Goal: Use online tool/utility: Utilize a website feature to perform a specific function

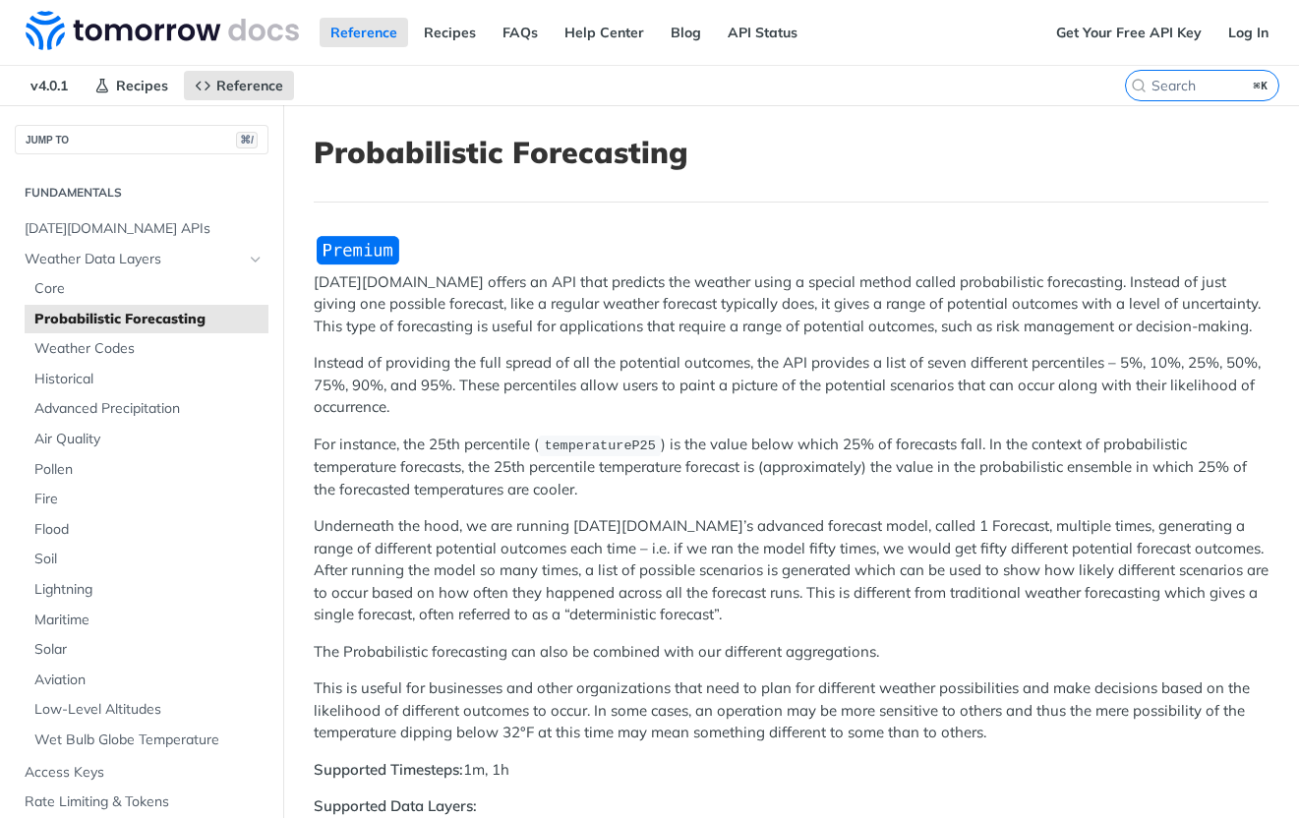
click at [790, 203] on header "Probabilistic Forecasting" at bounding box center [791, 169] width 955 height 68
click at [363, 246] on img "Expand image" at bounding box center [358, 250] width 88 height 32
click at [1138, 25] on link "Get Your Free API Key" at bounding box center [1128, 32] width 167 height 29
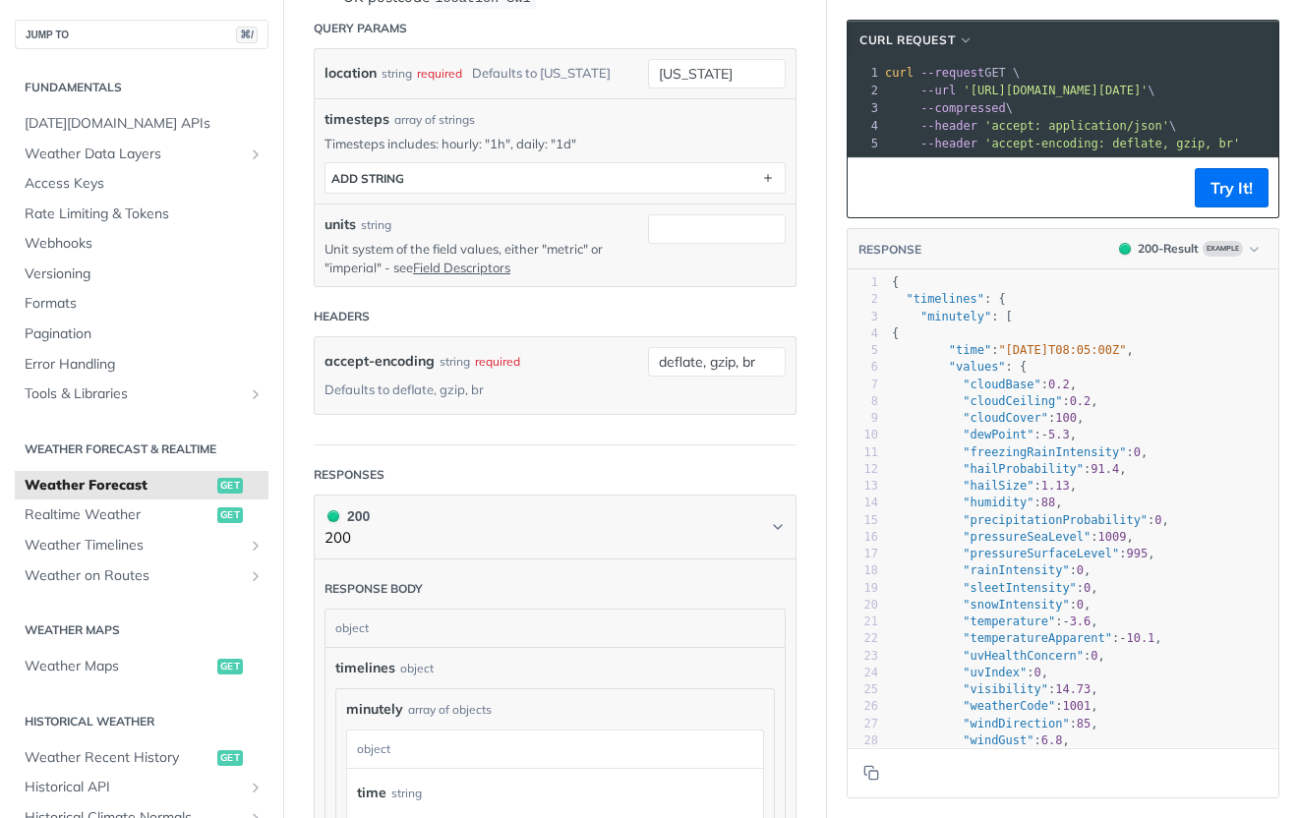
scroll to position [433, 0]
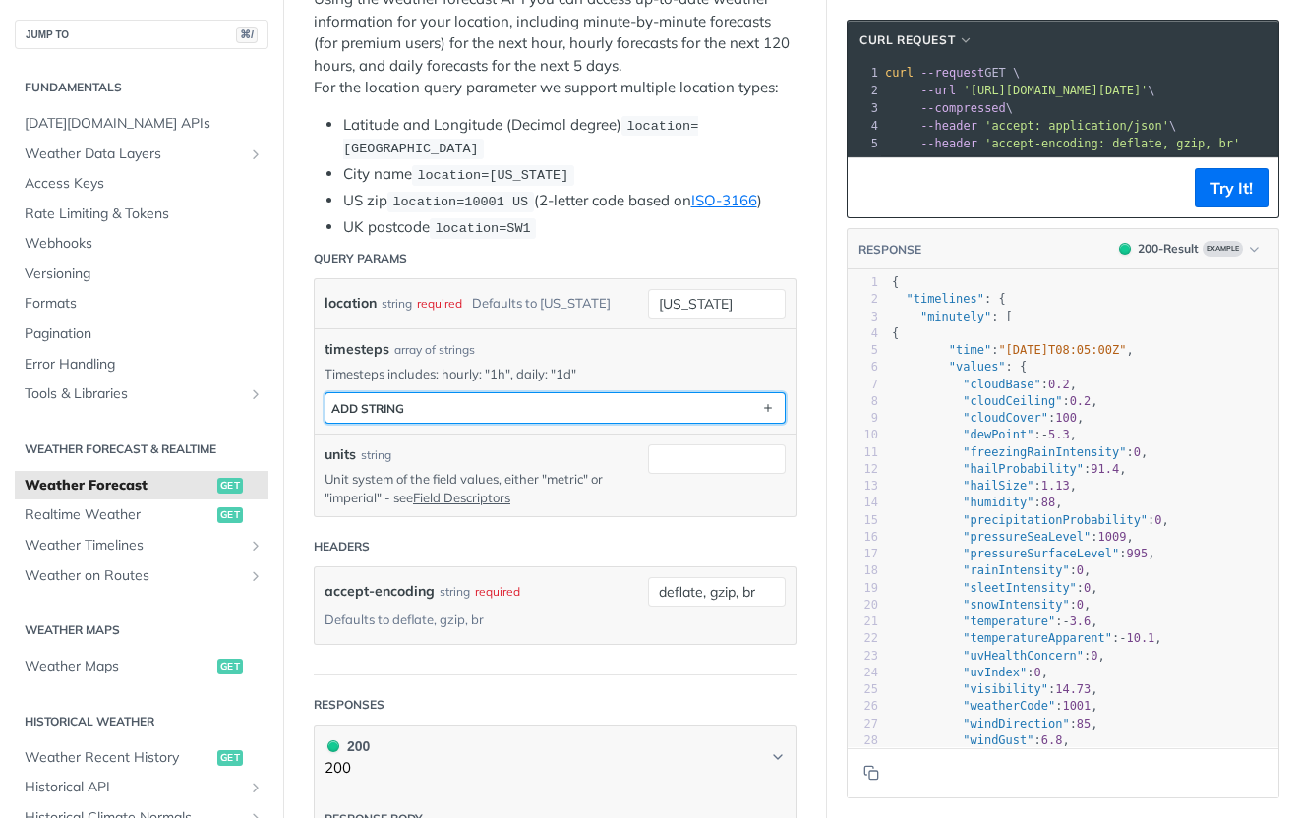
click at [514, 399] on button "ADD string" at bounding box center [554, 407] width 459 height 29
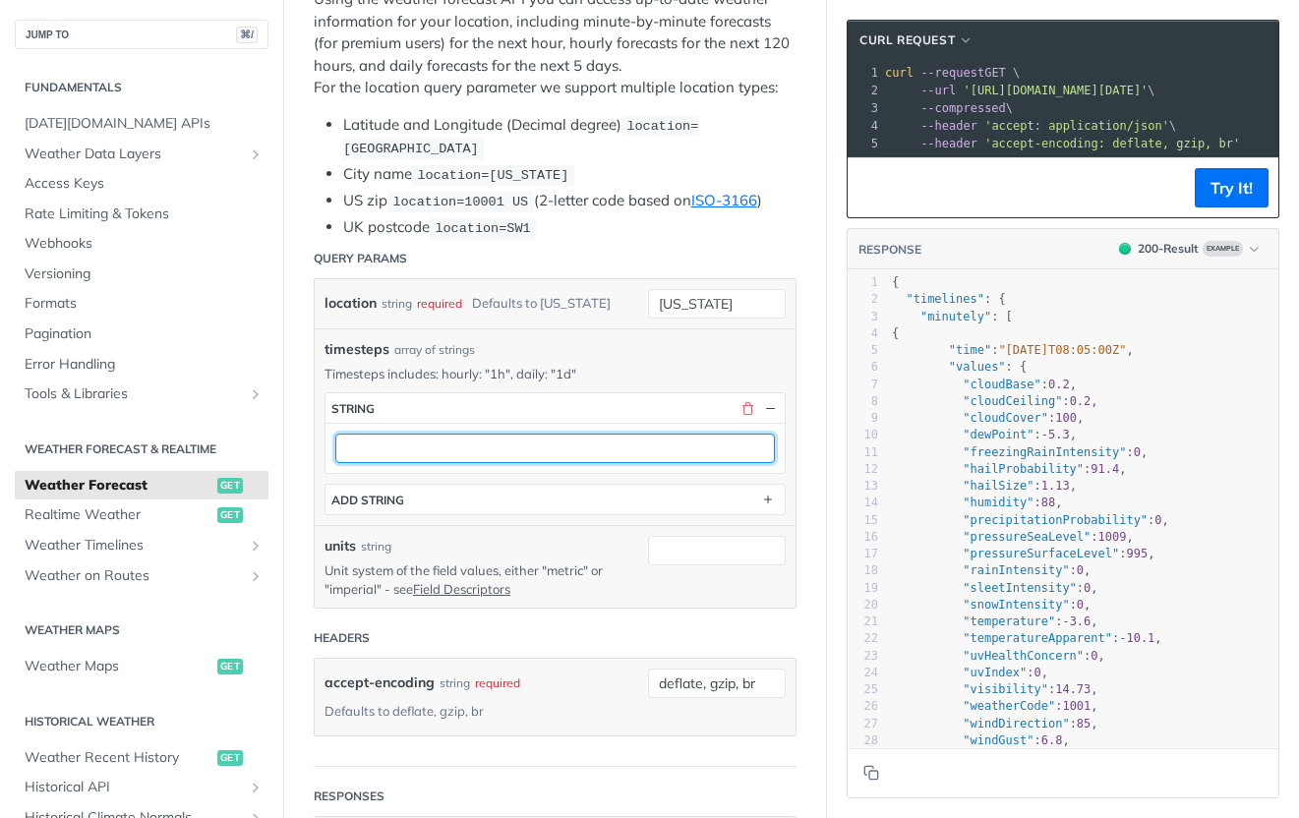
click at [589, 452] on input "text" at bounding box center [555, 448] width 440 height 29
type input "1h"
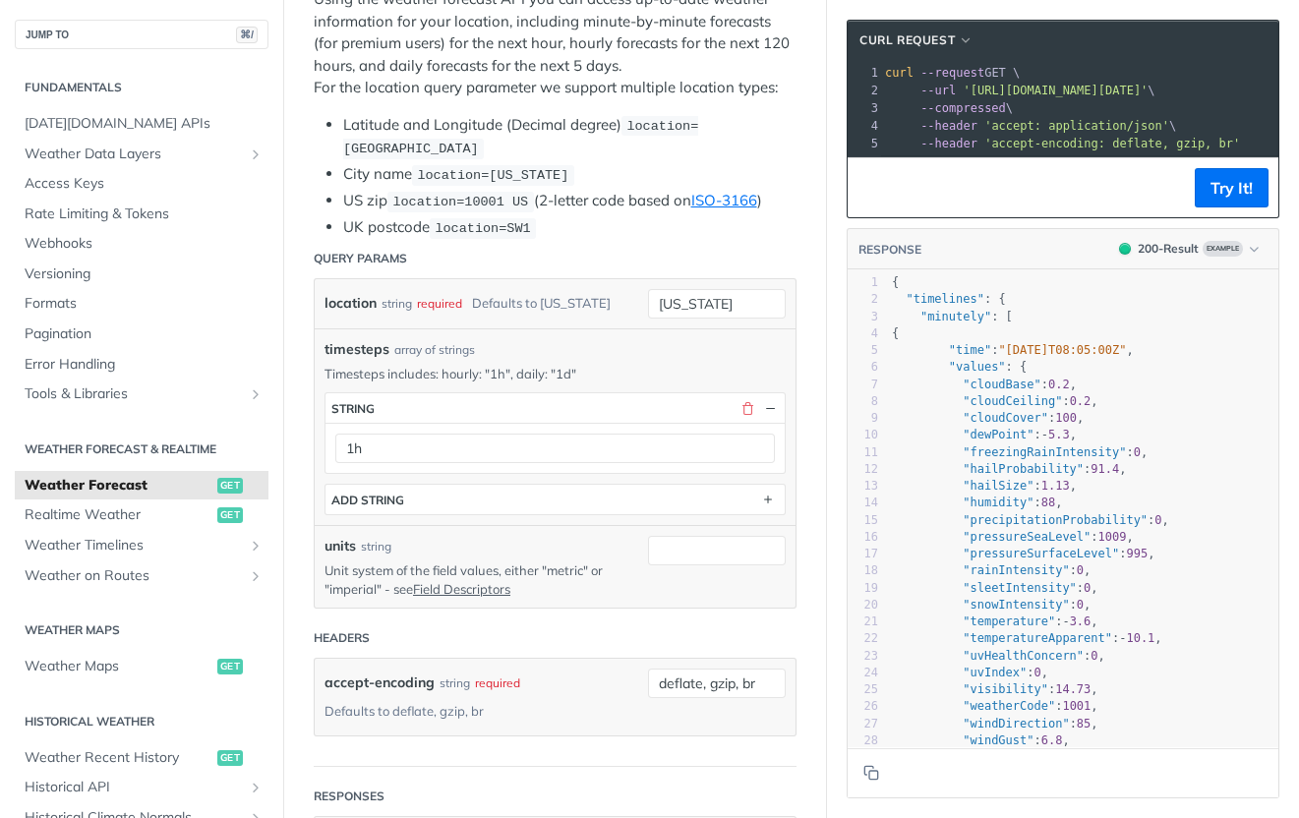
click at [608, 372] on p "Timesteps includes: hourly: "1h", daily: "1d"" at bounding box center [554, 374] width 461 height 18
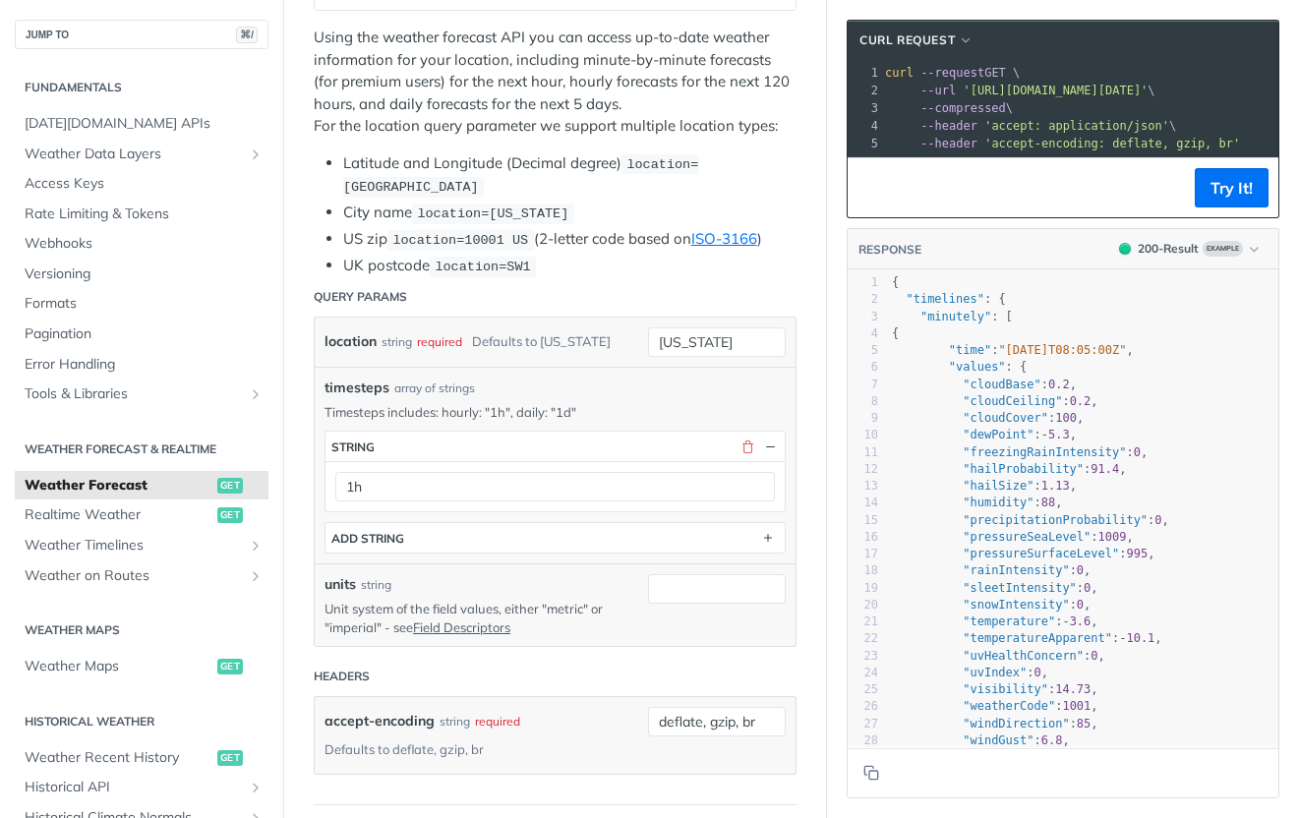
scroll to position [393, 0]
drag, startPoint x: 728, startPoint y: 346, endPoint x: 565, endPoint y: 322, distance: 163.9
click at [565, 322] on div "location string required Defaults to new york new york required type : string U…" at bounding box center [555, 343] width 481 height 49
paste input "39.8563,-104.6764"
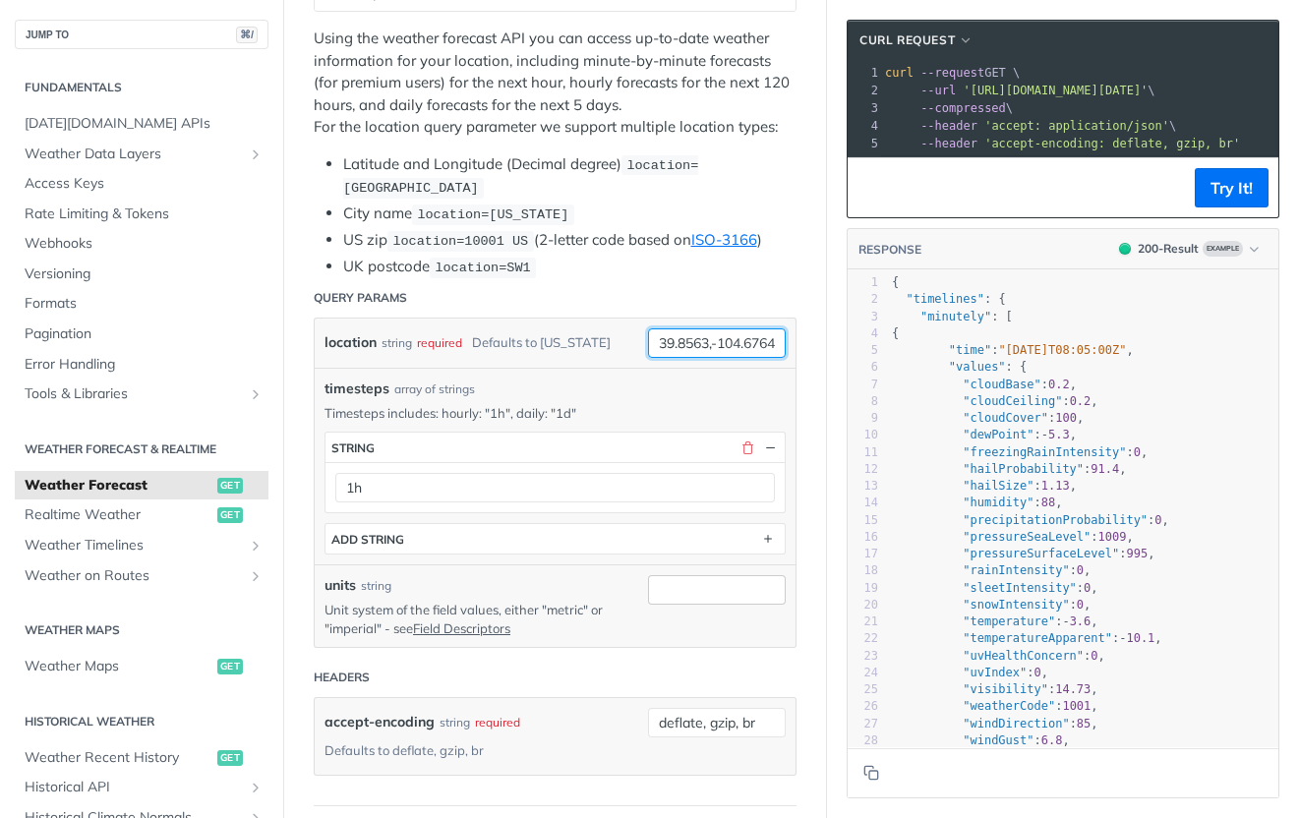
type input "39.8563,-104.6764"
click at [653, 586] on input "units" at bounding box center [717, 589] width 138 height 29
type input "metric"
click at [543, 575] on div "units string" at bounding box center [471, 585] width 294 height 21
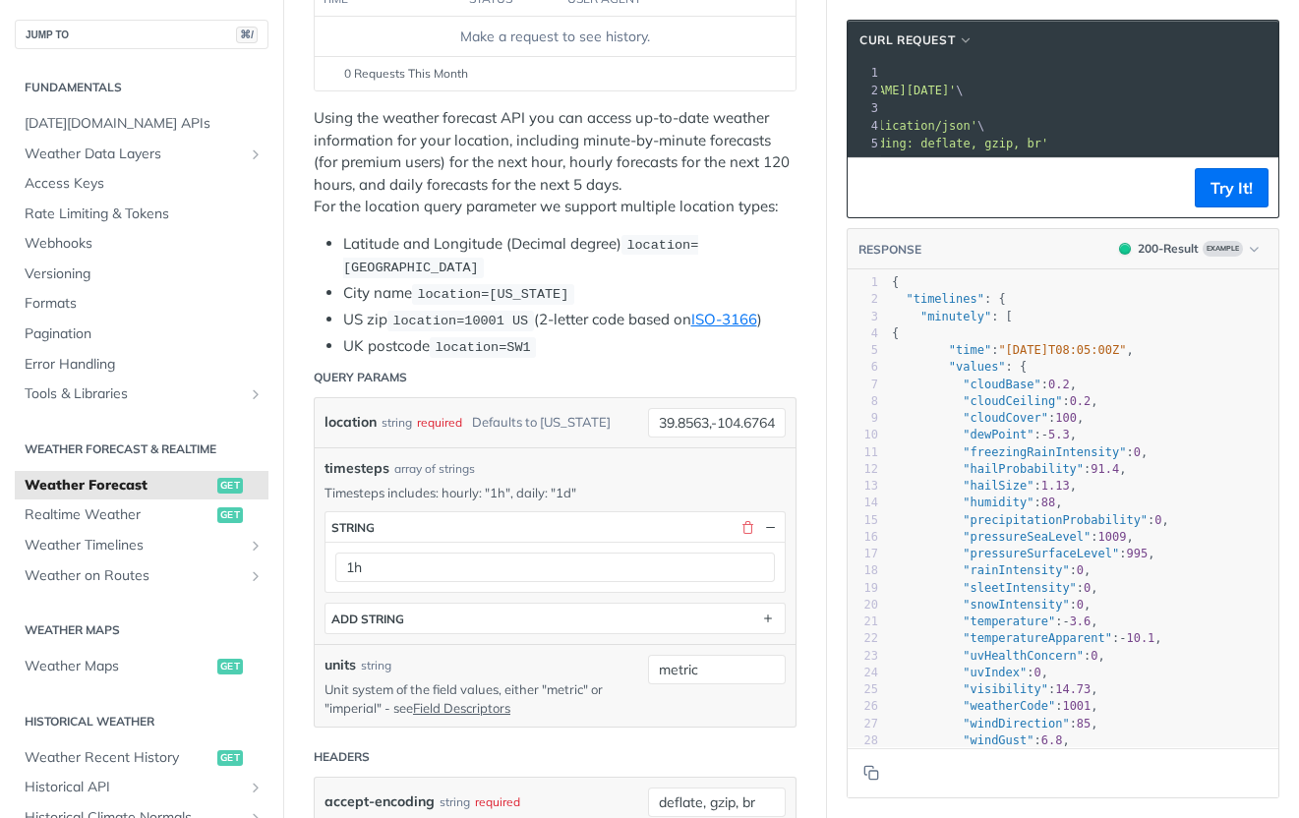
scroll to position [0, 386]
click at [1195, 198] on button "Try It!" at bounding box center [1232, 187] width 74 height 39
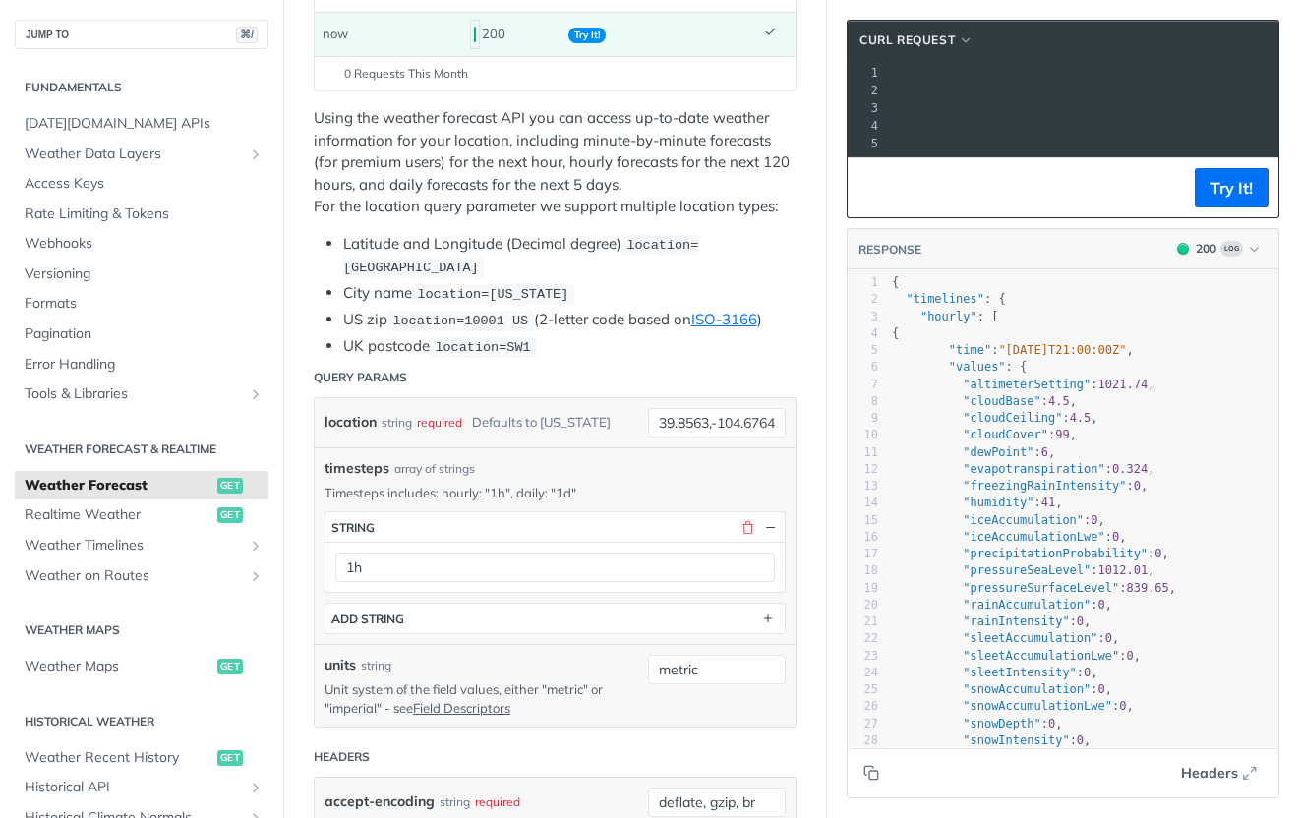
scroll to position [341, 0]
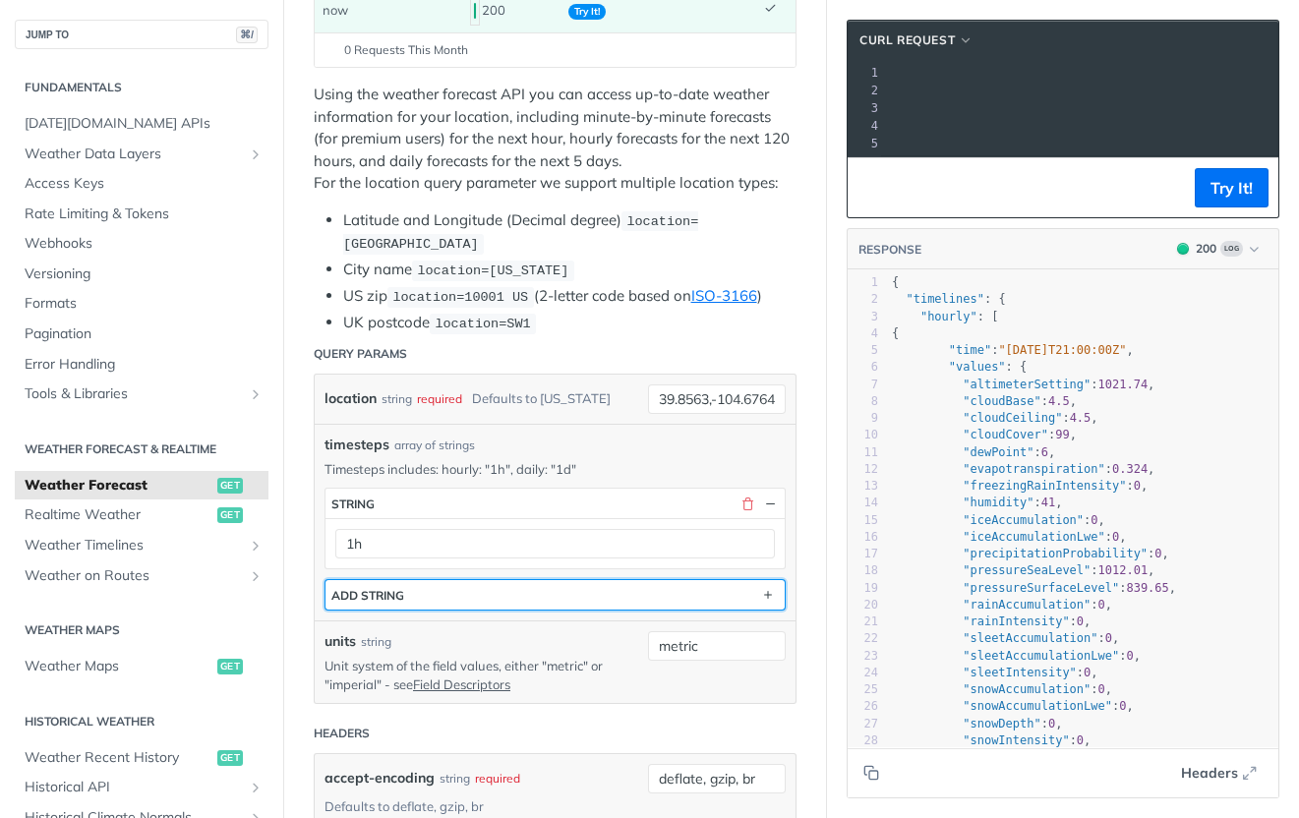
click at [487, 584] on button "ADD string" at bounding box center [554, 594] width 459 height 29
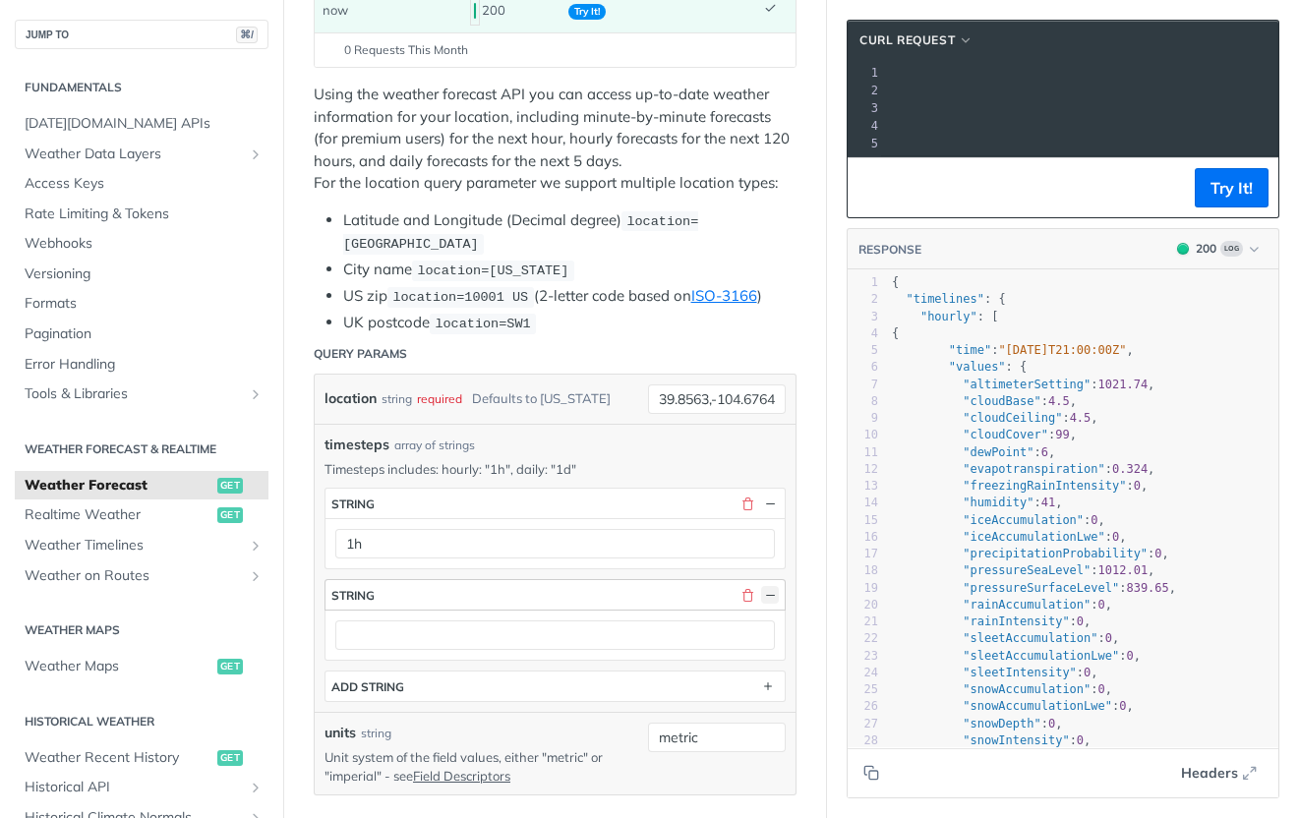
click at [761, 586] on button "button" at bounding box center [770, 595] width 18 height 18
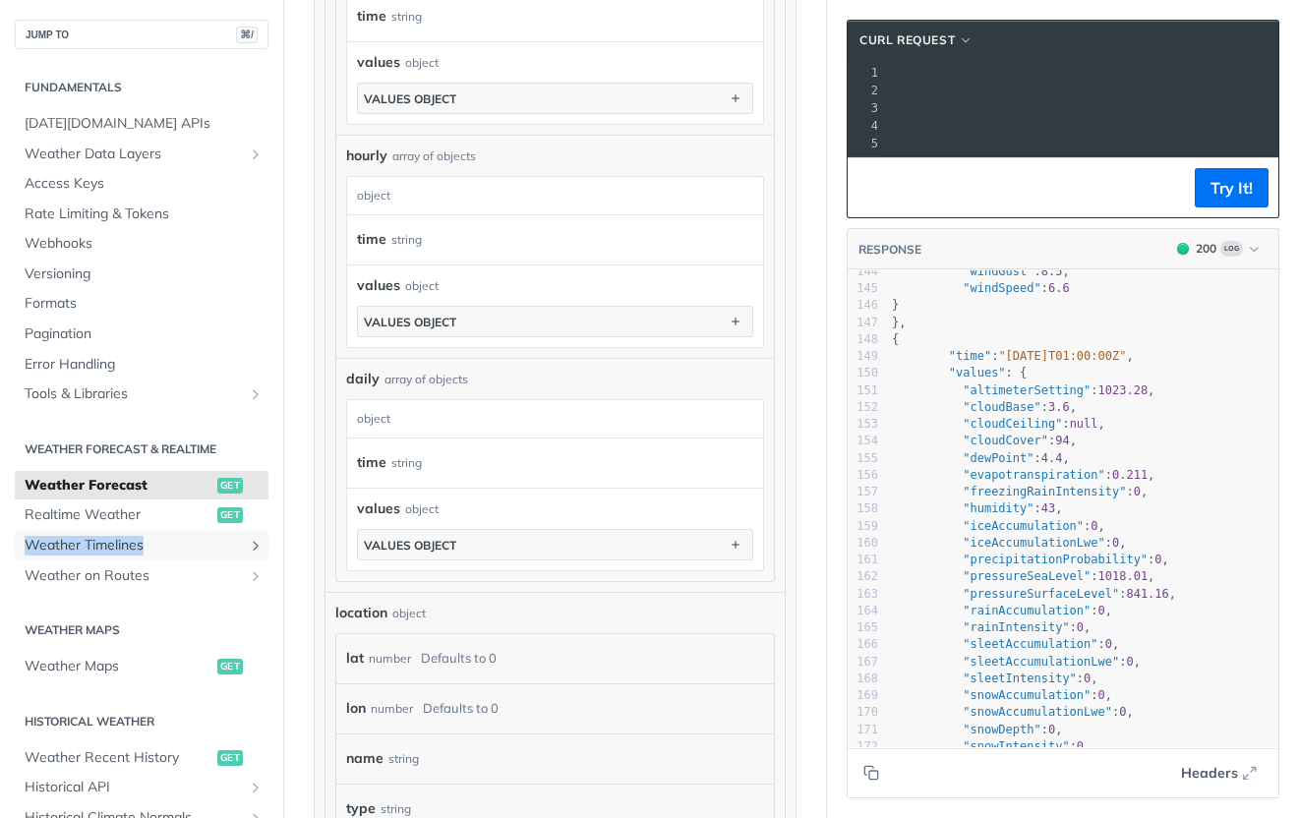
scroll to position [0, 0]
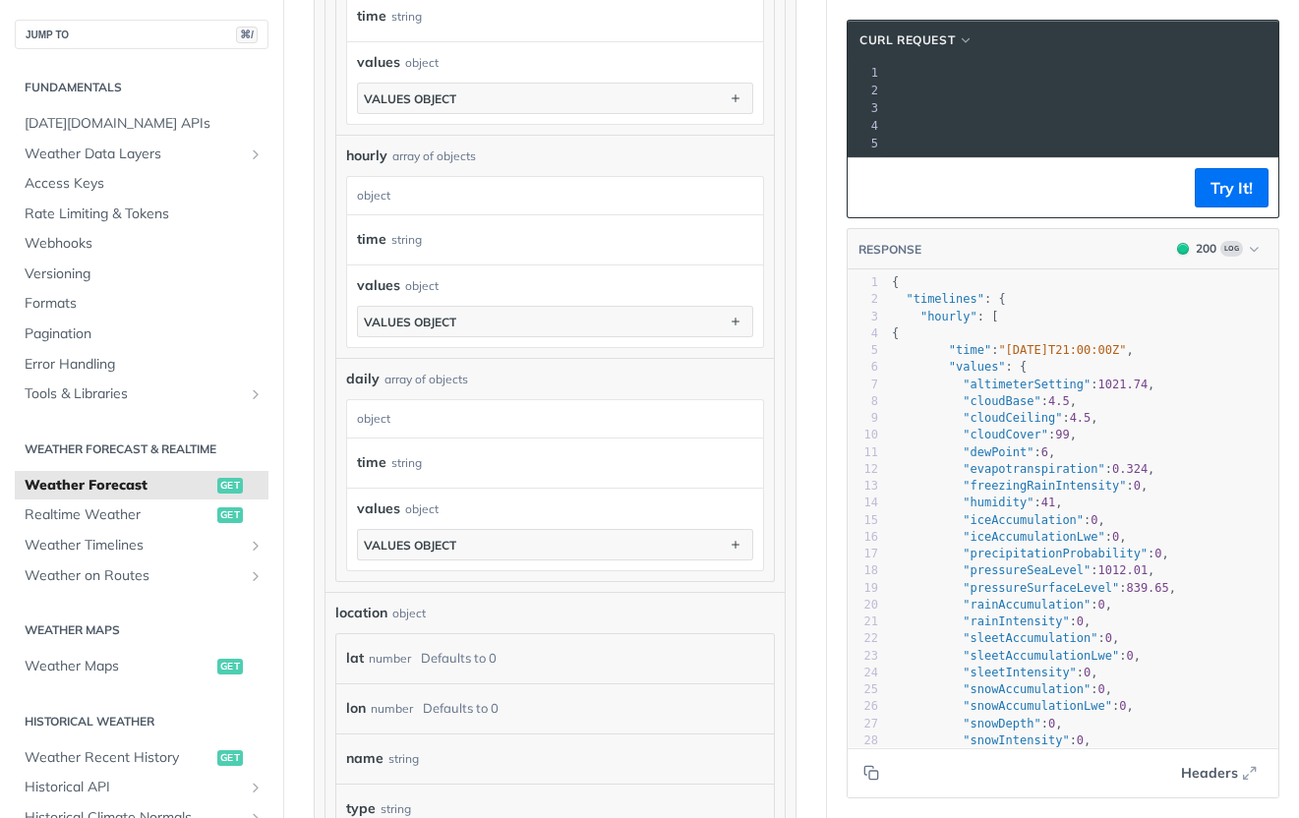
click at [898, 322] on pre ""hourly" : [" at bounding box center [1083, 317] width 390 height 17
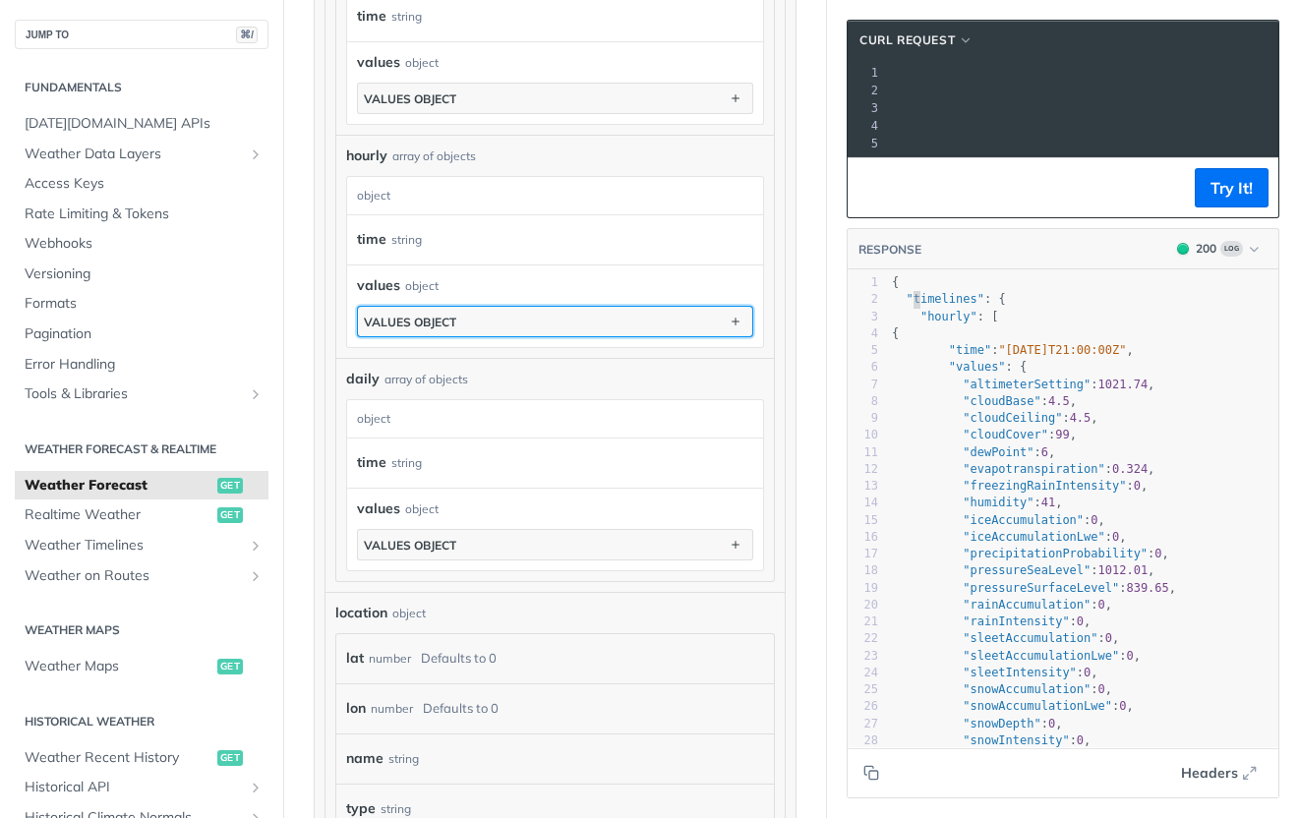
click at [524, 324] on button "values object" at bounding box center [555, 321] width 394 height 29
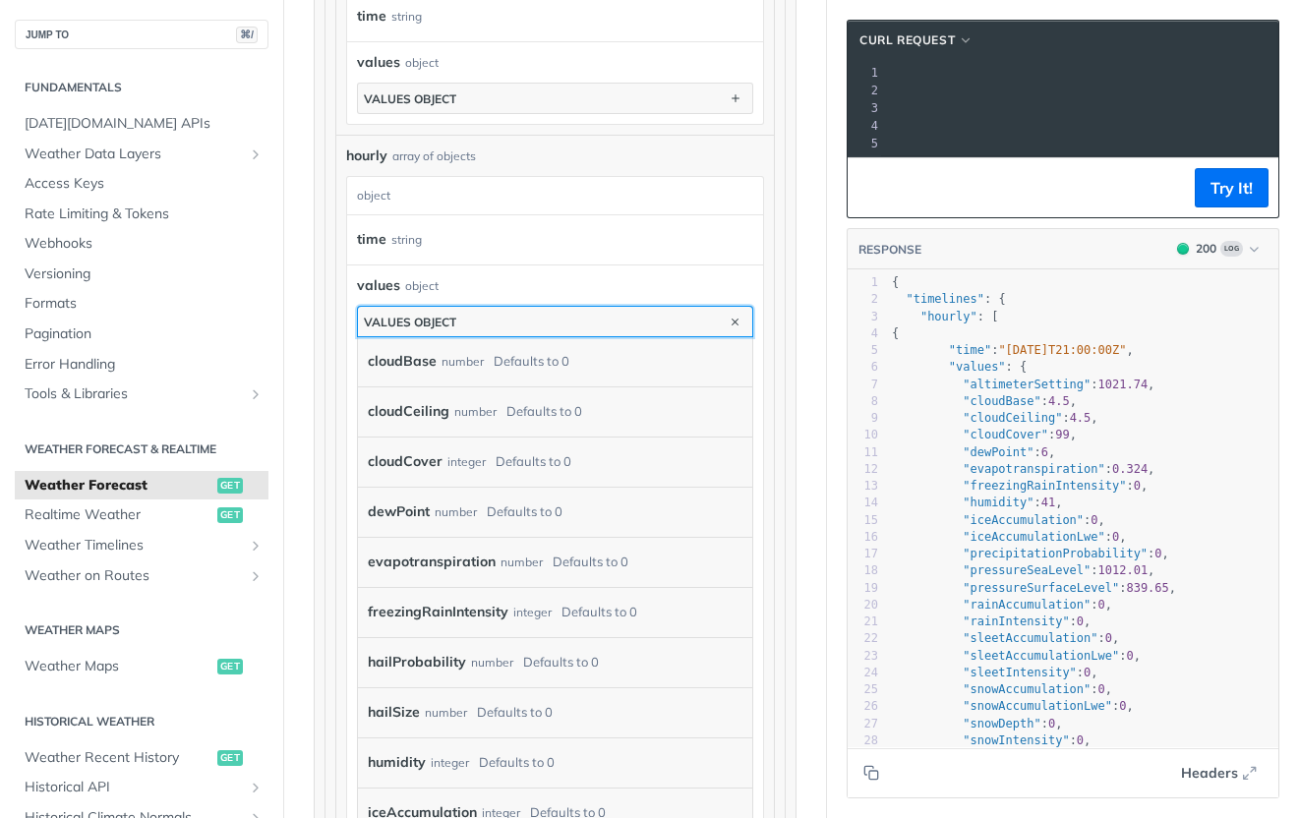
click at [524, 324] on button "values object" at bounding box center [555, 321] width 394 height 29
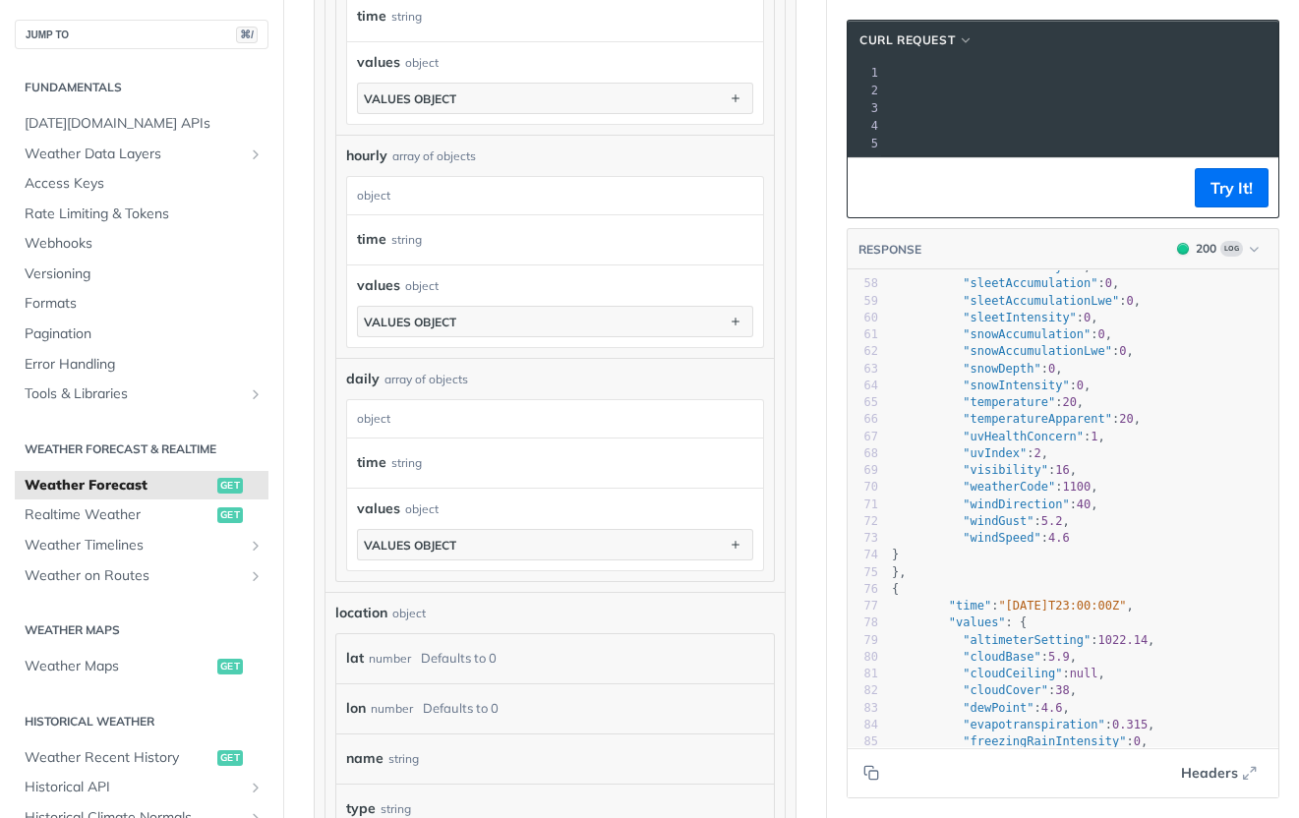
click at [995, 409] on span ""temperature"" at bounding box center [1009, 402] width 92 height 14
type textarea "temperature"
click at [995, 409] on span ""temperature"" at bounding box center [1009, 402] width 92 height 14
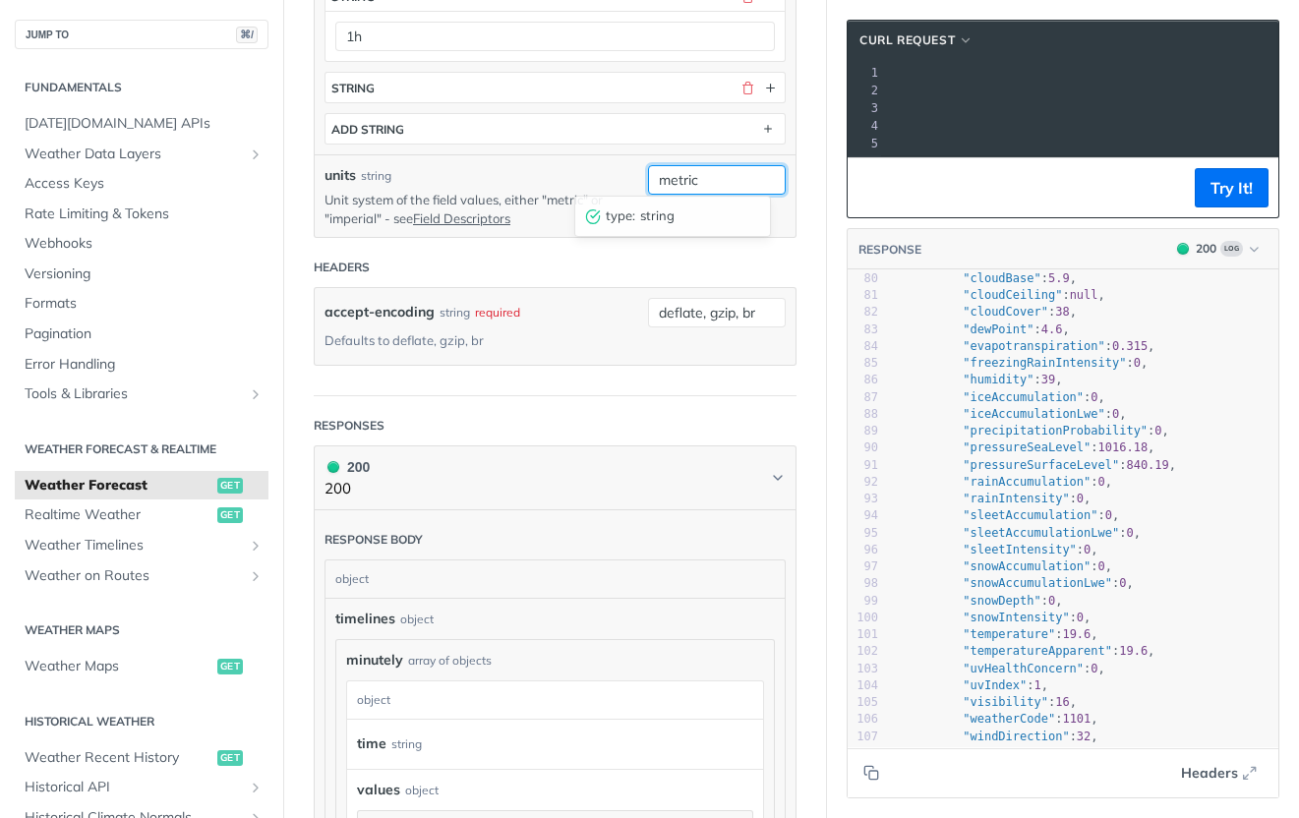
click at [674, 179] on input "metric" at bounding box center [717, 179] width 138 height 29
type input "imperial"
click at [510, 210] on link "Field Descriptors" at bounding box center [461, 218] width 97 height 16
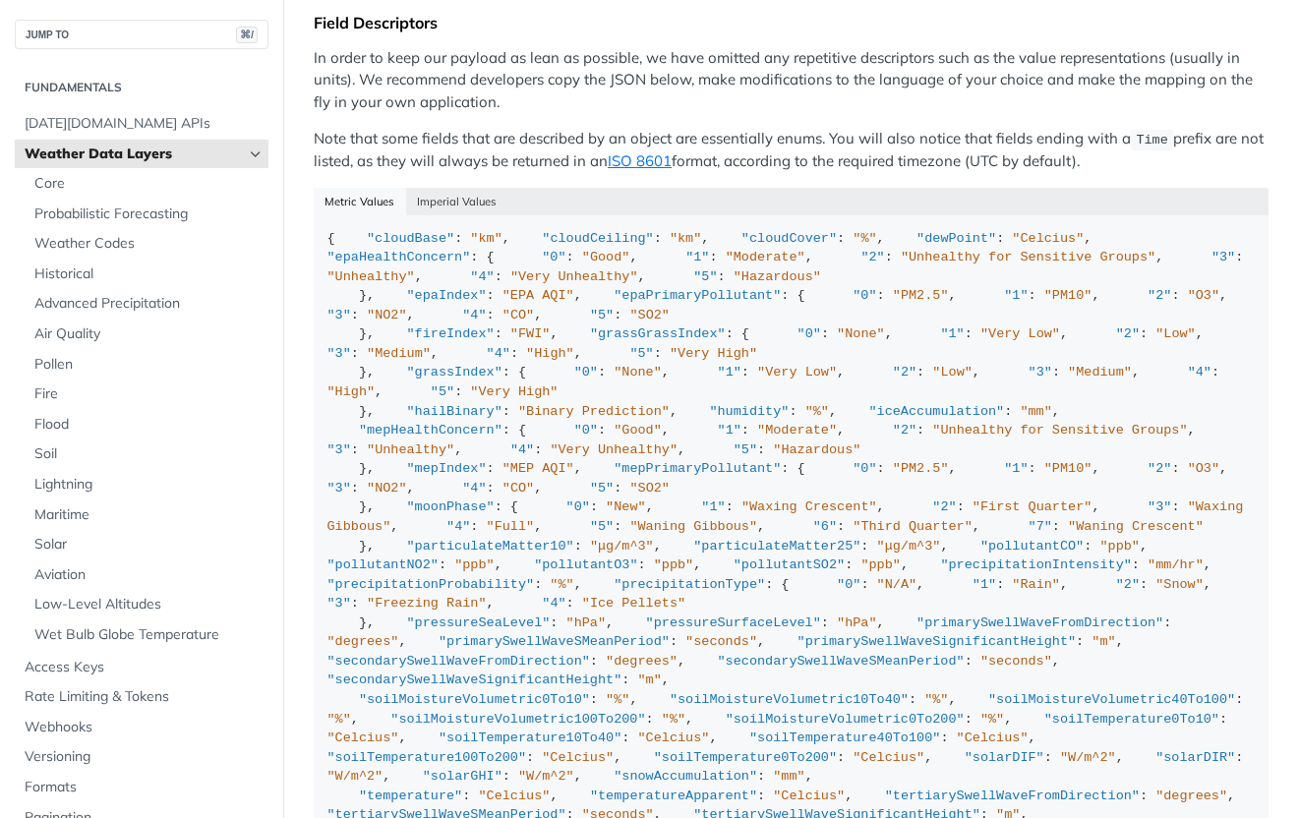
click at [515, 188] on div "Metric Values Imperial Values" at bounding box center [791, 202] width 955 height 28
click at [459, 191] on button "Imperial Values" at bounding box center [457, 202] width 102 height 28
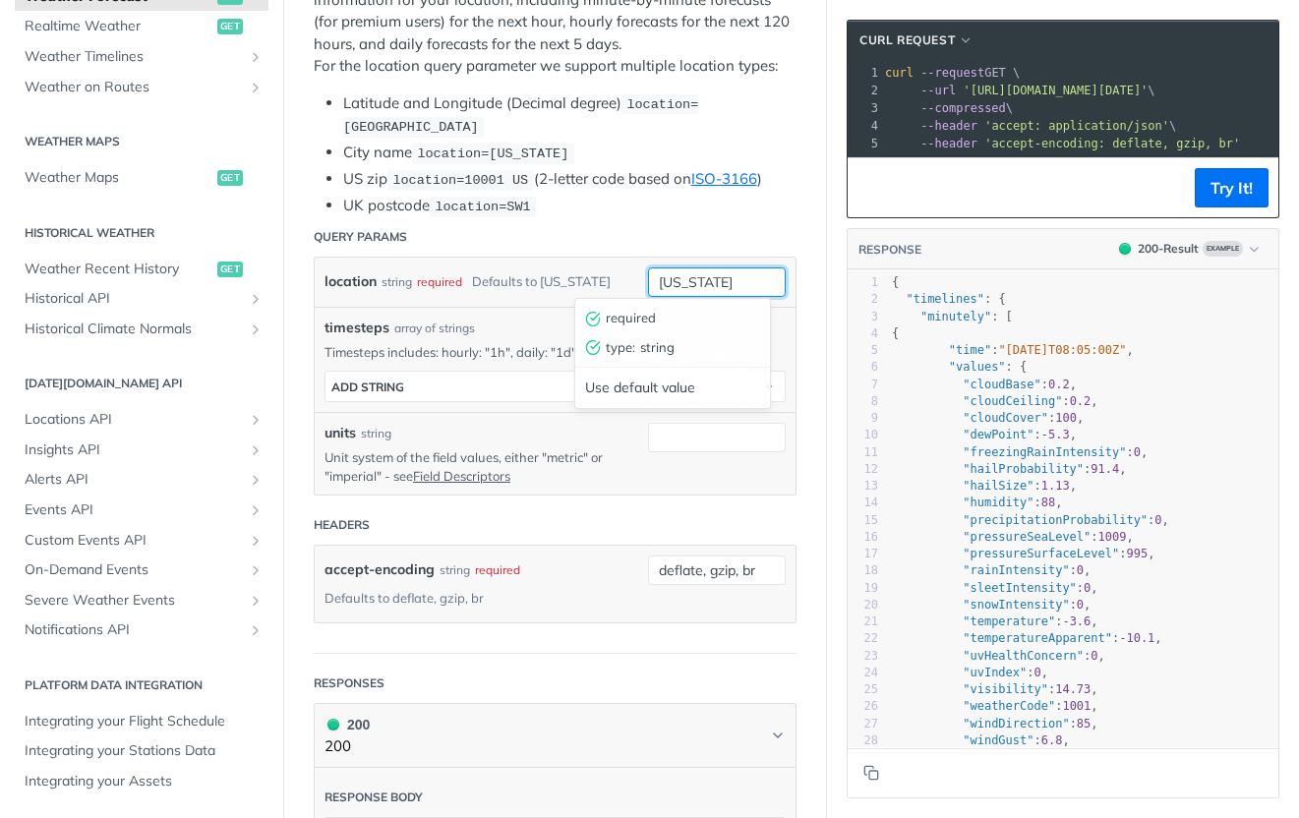
drag, startPoint x: 739, startPoint y: 277, endPoint x: 530, endPoint y: 179, distance: 231.4
paste input "39.8563,-104.6764"
type input "39.8563,-104.6764"
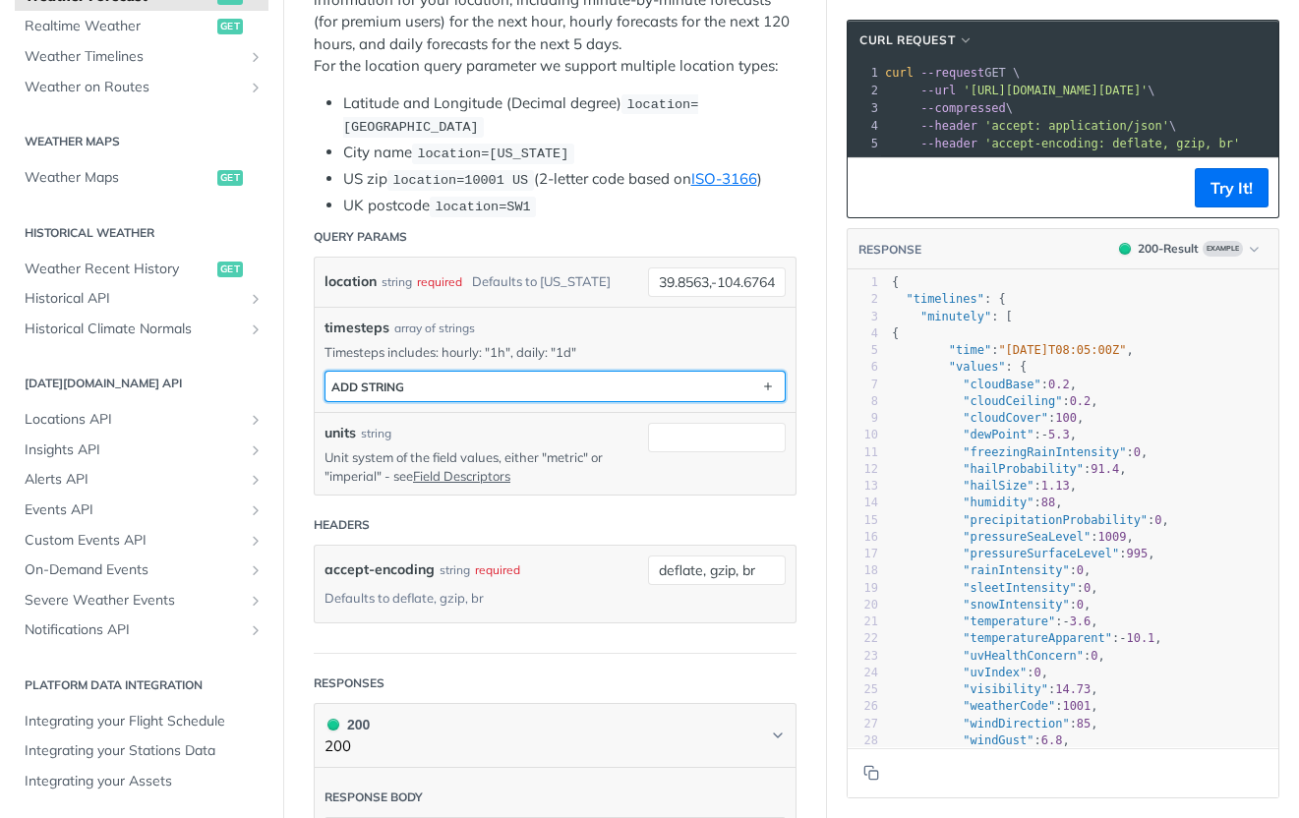
click at [626, 390] on button "ADD string" at bounding box center [554, 386] width 459 height 29
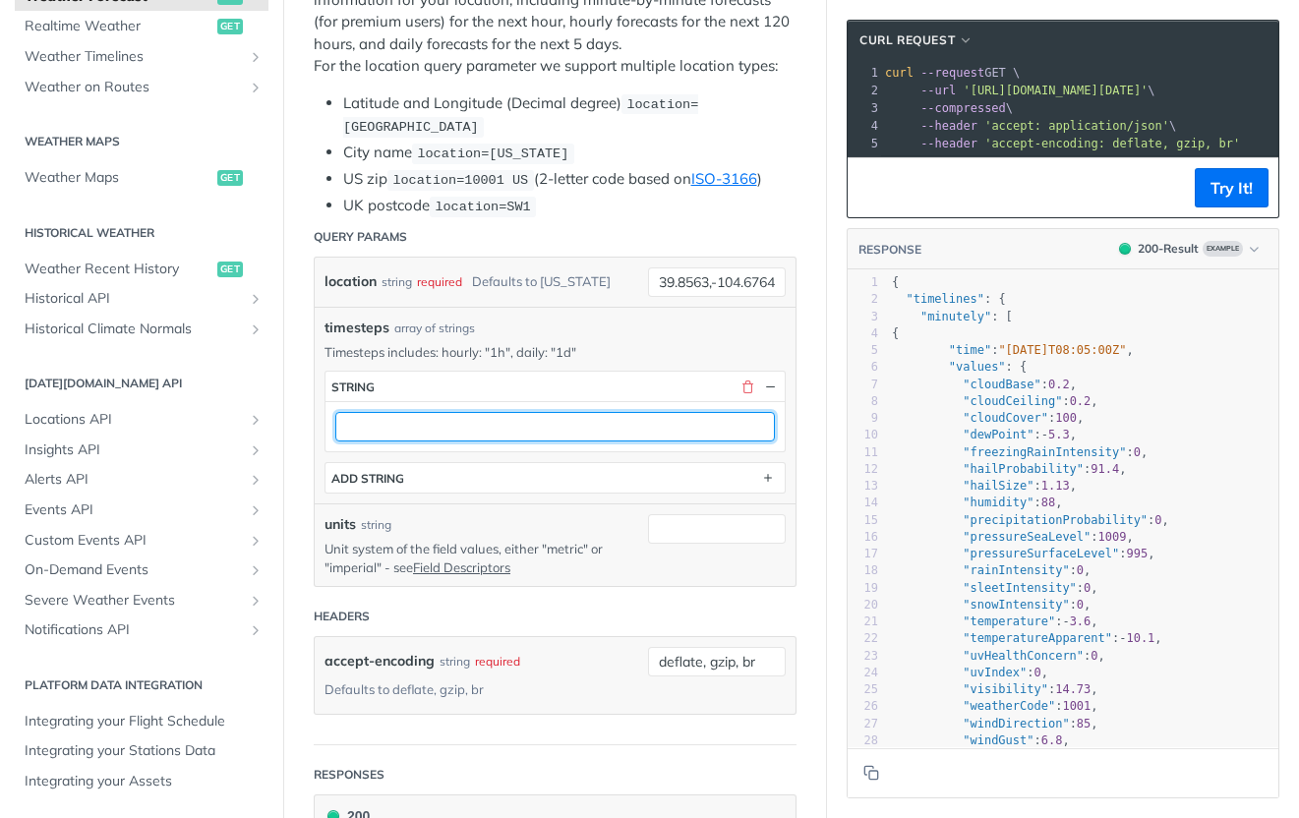
click at [577, 434] on input "text" at bounding box center [555, 426] width 440 height 29
type input "1m"
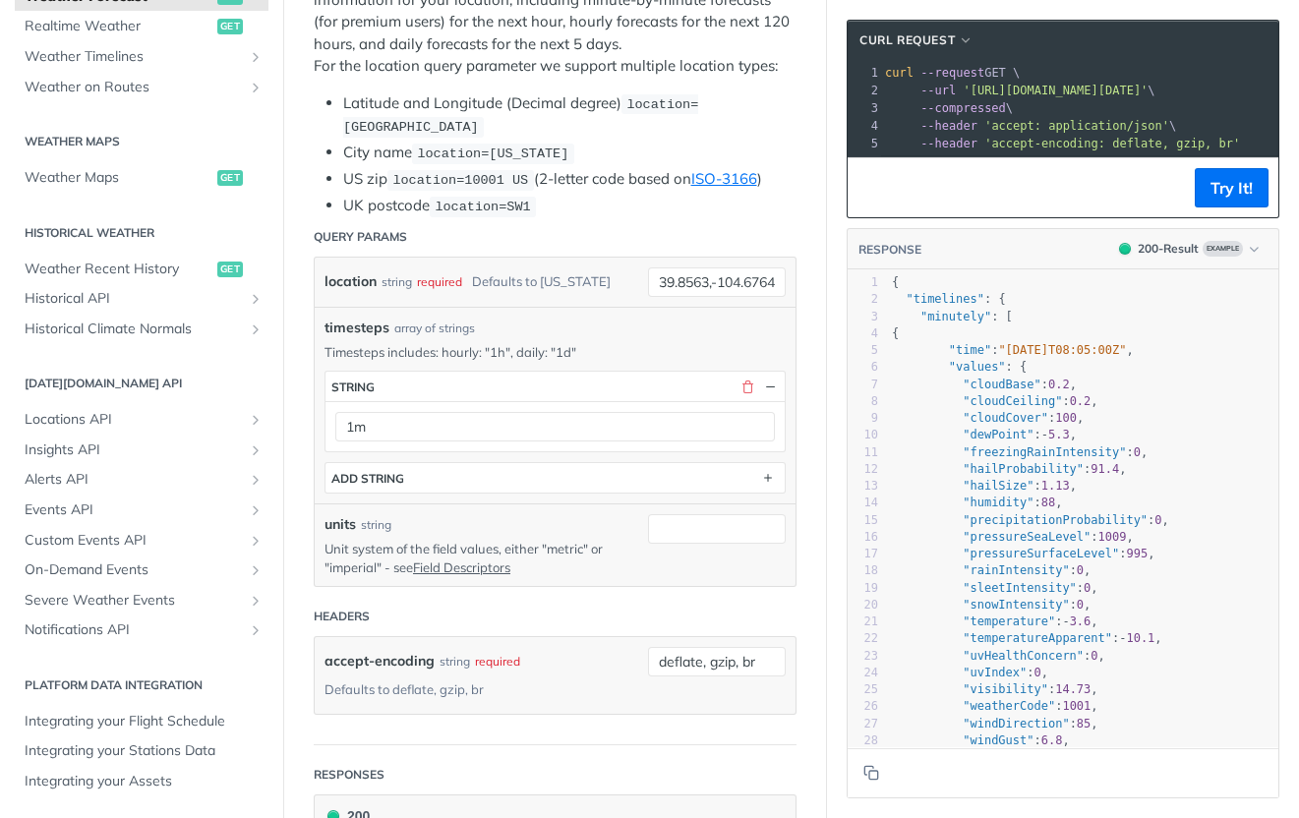
click at [621, 636] on div "accept-encoding string required Defaults to deflate, gzip, br deflate, gzip, br" at bounding box center [555, 675] width 483 height 79
click at [702, 518] on input "units" at bounding box center [717, 528] width 138 height 29
type input "imperial"
click at [1212, 207] on button "Try It!" at bounding box center [1232, 187] width 74 height 39
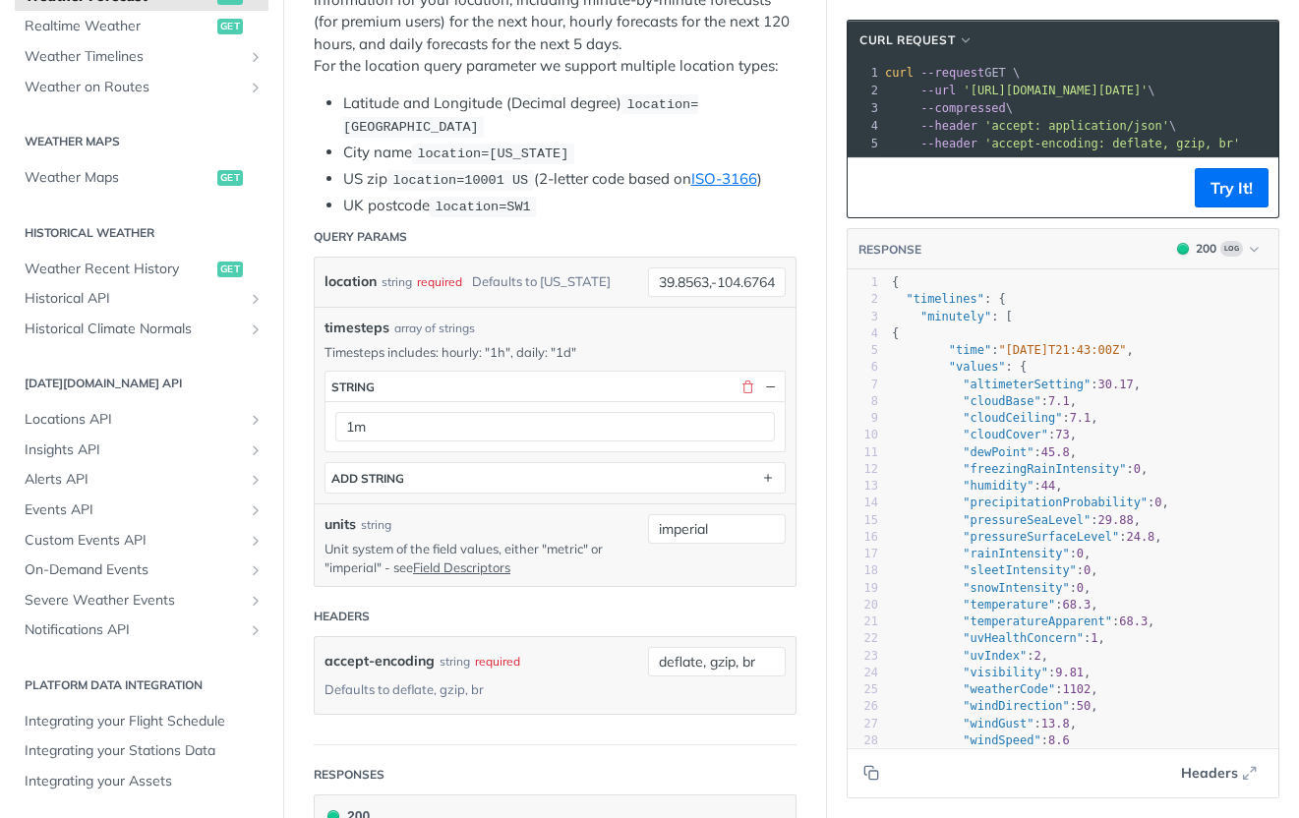
click at [994, 425] on span ""cloudCeiling"" at bounding box center [1012, 418] width 99 height 14
type textarea ""timelines": { "minutely": ["
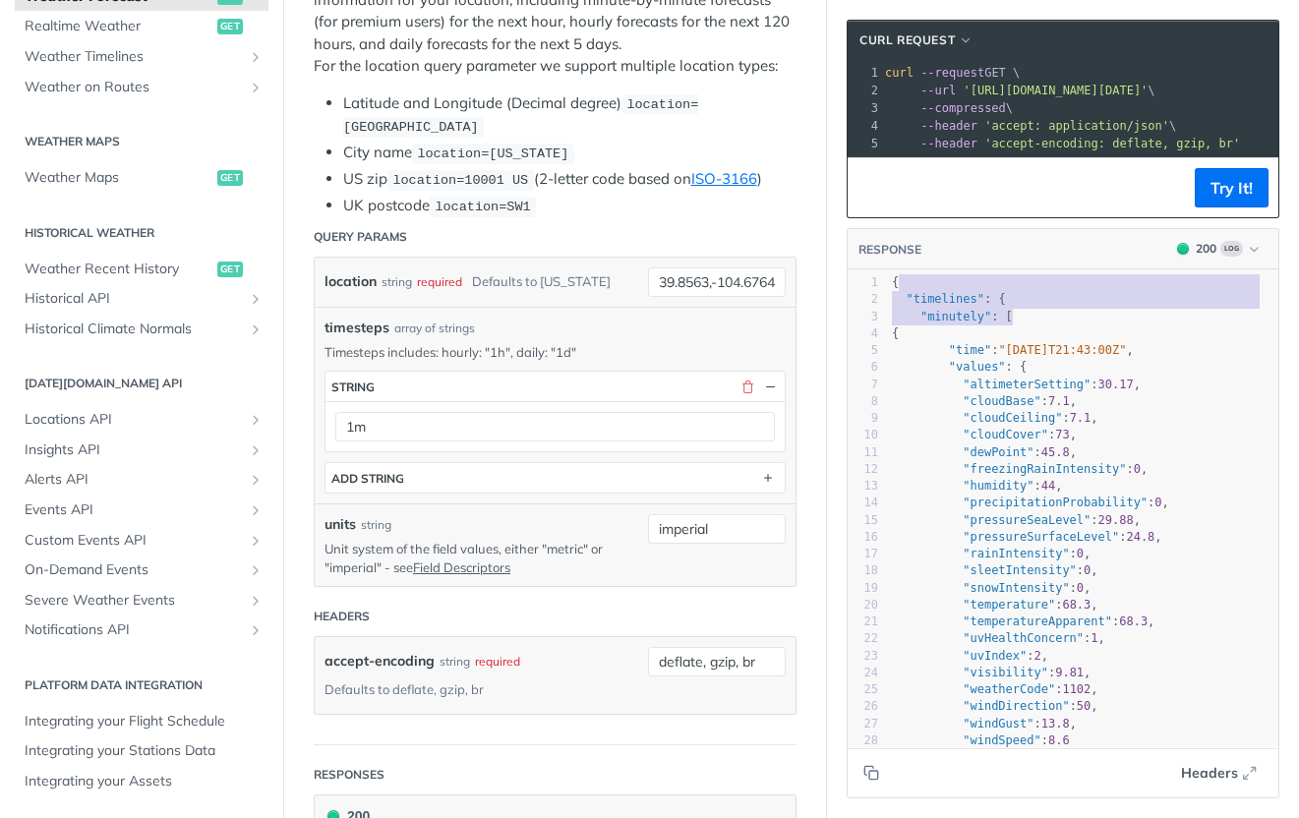
drag, startPoint x: 1006, startPoint y: 328, endPoint x: 924, endPoint y: 301, distance: 86.1
click at [924, 301] on div "1 { 2 "timelines" : { 3 "minutely" : [ 4 { 5 "time" : "2025-09-17T21:43:00Z" , …" at bounding box center [1083, 587] width 390 height 627
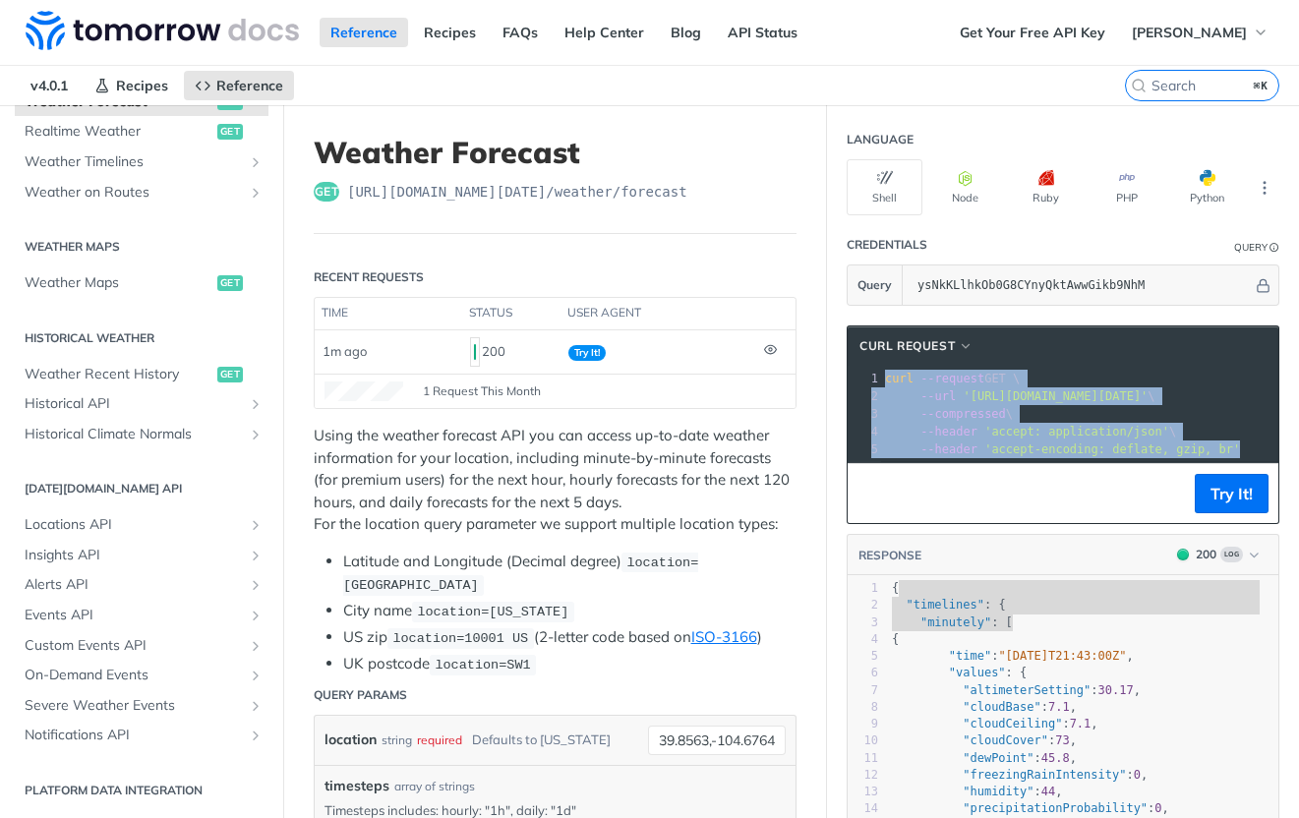
drag, startPoint x: 867, startPoint y: 382, endPoint x: 1279, endPoint y: 453, distance: 418.0
click at [1279, 453] on section "cURL Request xxxxxxxxxx 1 curl --request GET \ 2 --url 'https://api.tomorrow.io…" at bounding box center [1063, 715] width 472 height 818
copy div "curl --request GET \ 2 --url 'https://api.tomorrow.io/v4/weather/forecast?locat…"
